Goal: Find specific page/section: Find specific page/section

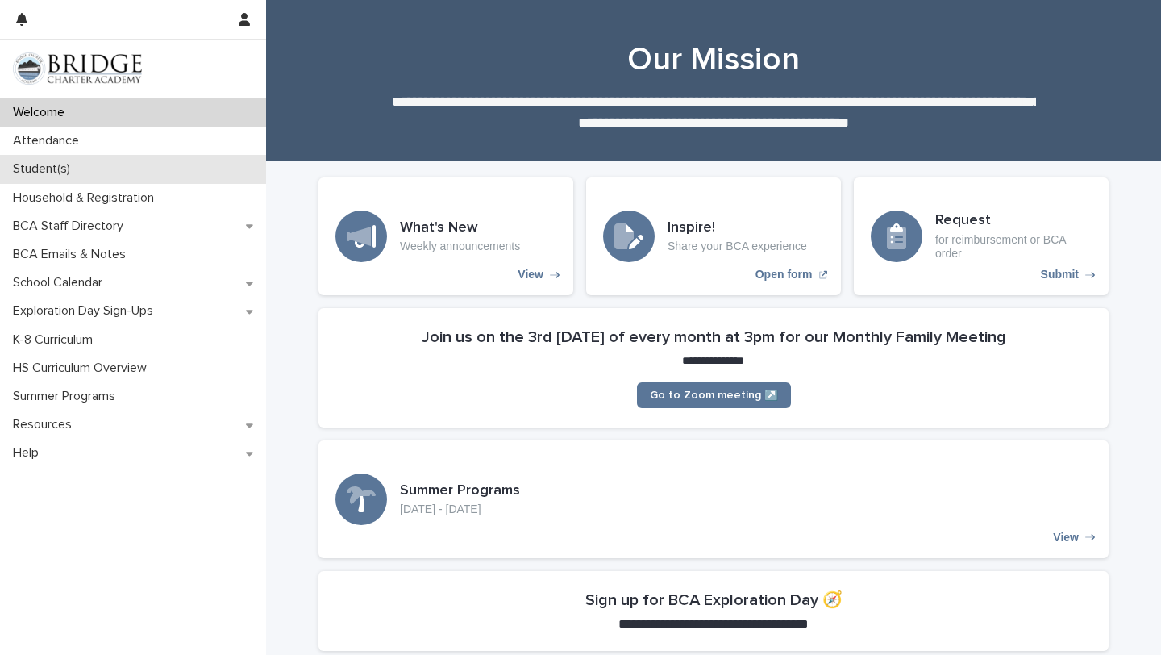
click at [150, 167] on div "Student(s)" at bounding box center [133, 169] width 266 height 28
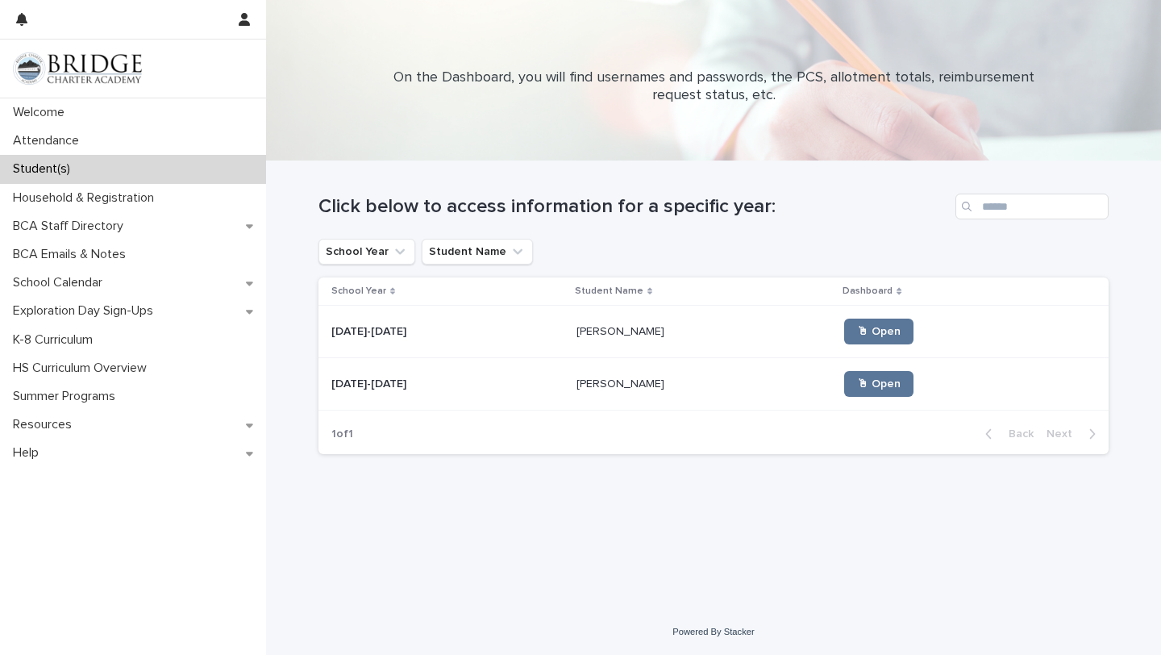
click at [495, 323] on div "[DATE]-[DATE] [DATE]-[DATE]" at bounding box center [447, 332] width 232 height 27
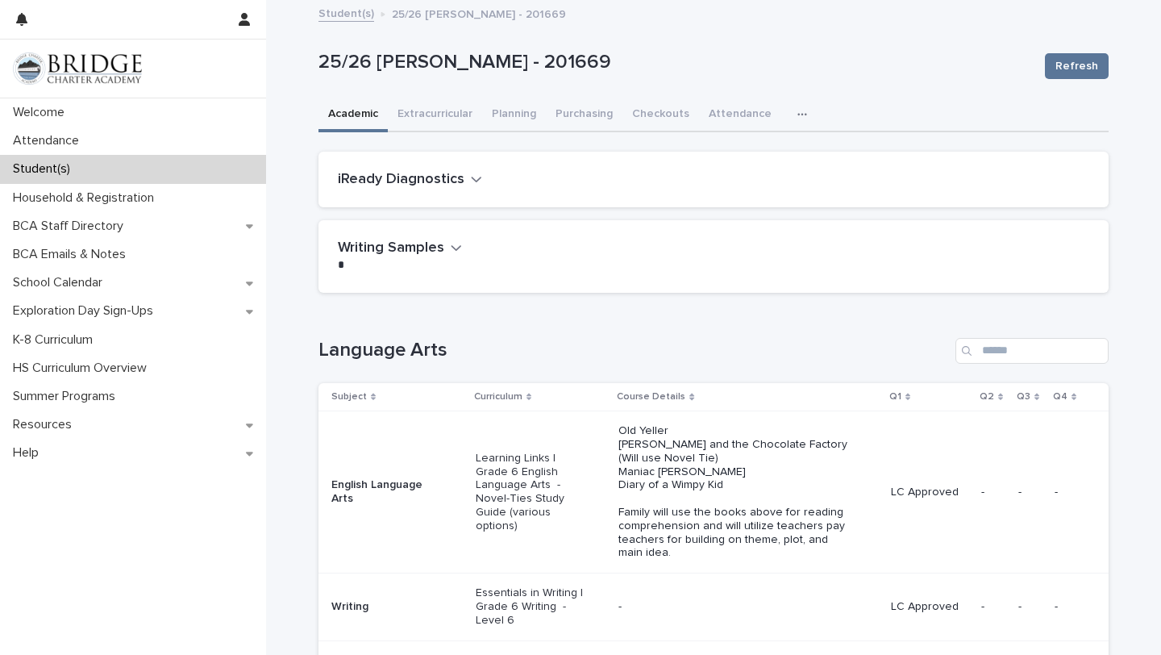
click at [352, 10] on link "Student(s)" at bounding box center [347, 12] width 56 height 19
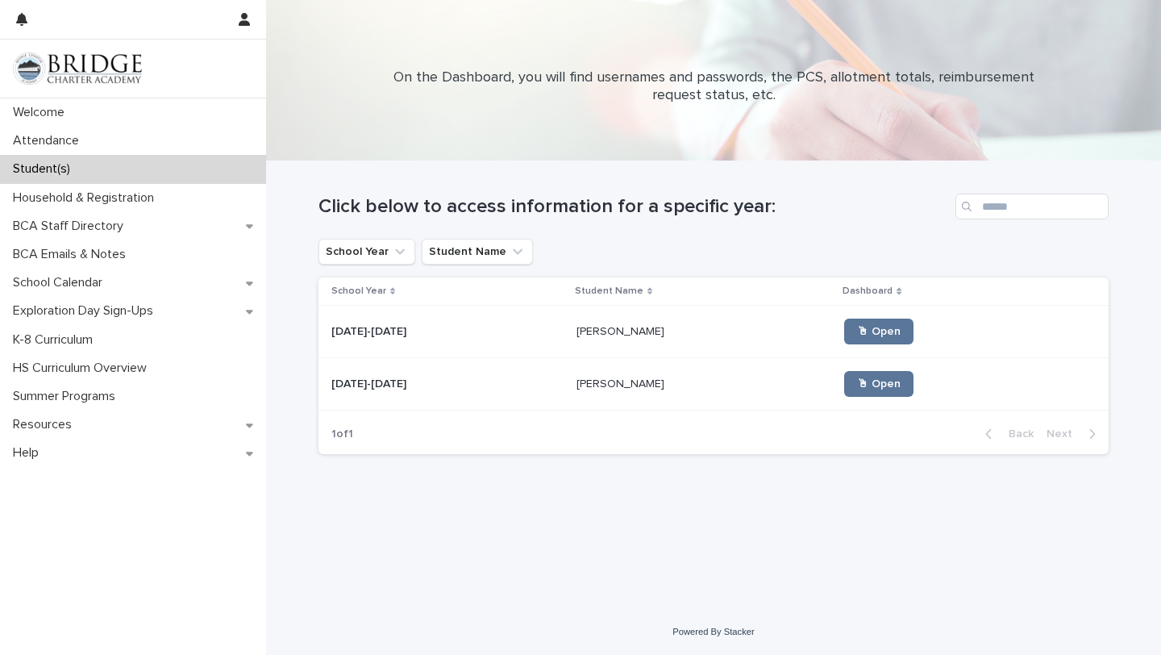
click at [455, 387] on p at bounding box center [447, 384] width 232 height 14
